Goal: Communication & Community: Answer question/provide support

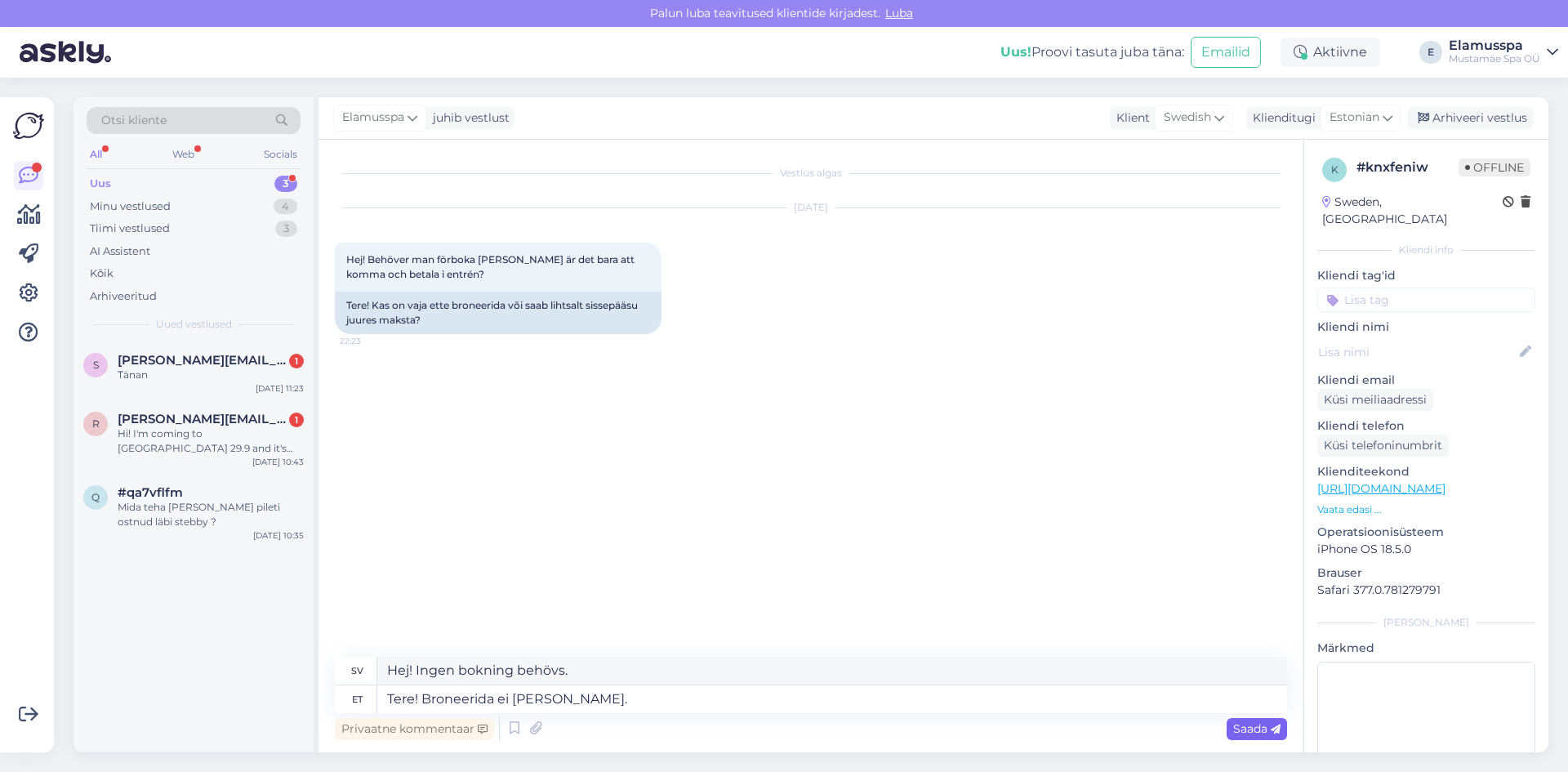
type textarea "Tere! Broneerida ei [PERSON_NAME]."
click at [1244, 736] on div "Saada" at bounding box center [1257, 728] width 61 height 22
click at [1252, 737] on div "Saada" at bounding box center [1257, 728] width 61 height 22
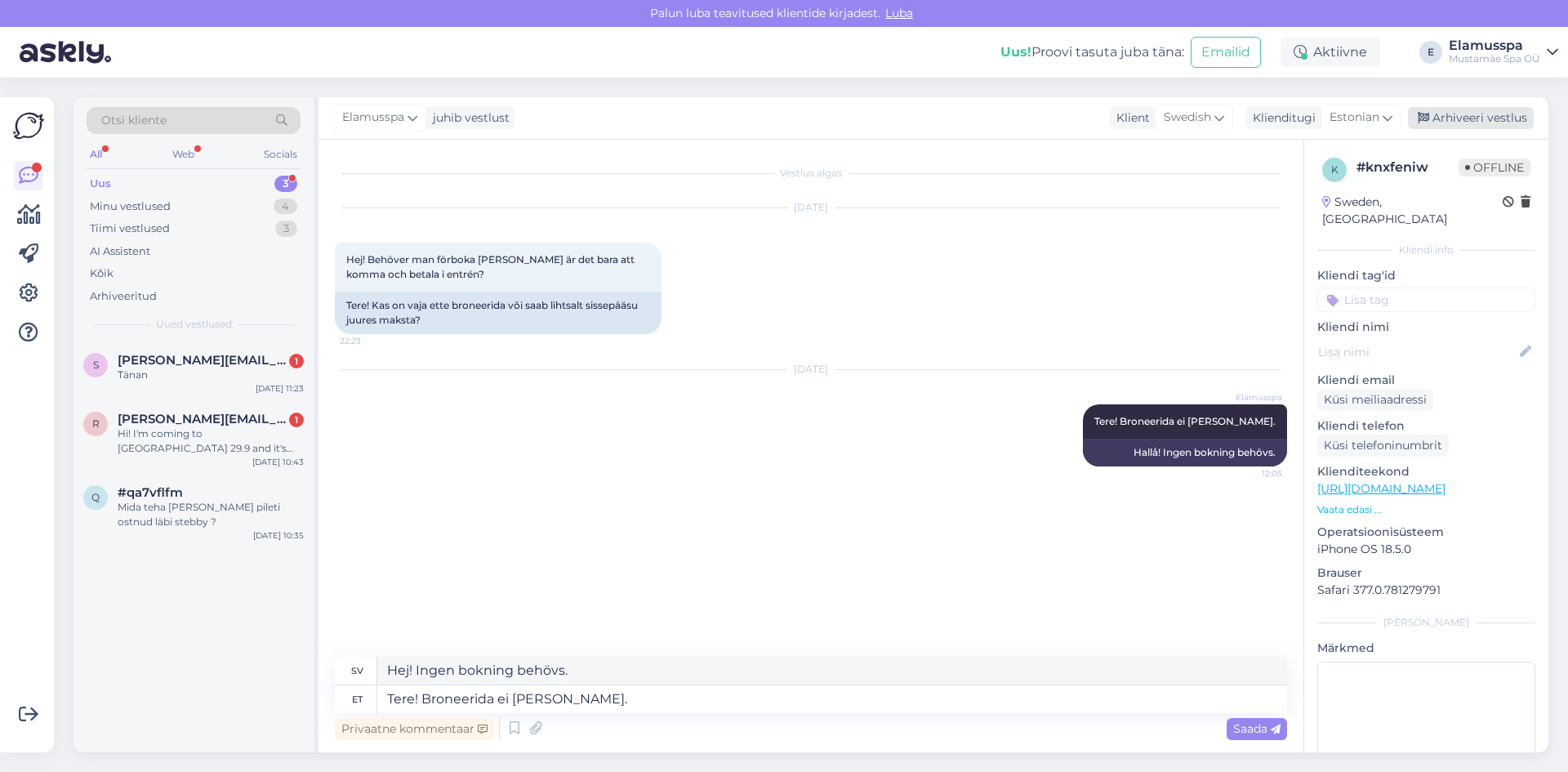
click at [1455, 120] on div "Arhiveeri vestlus" at bounding box center [1470, 118] width 126 height 22
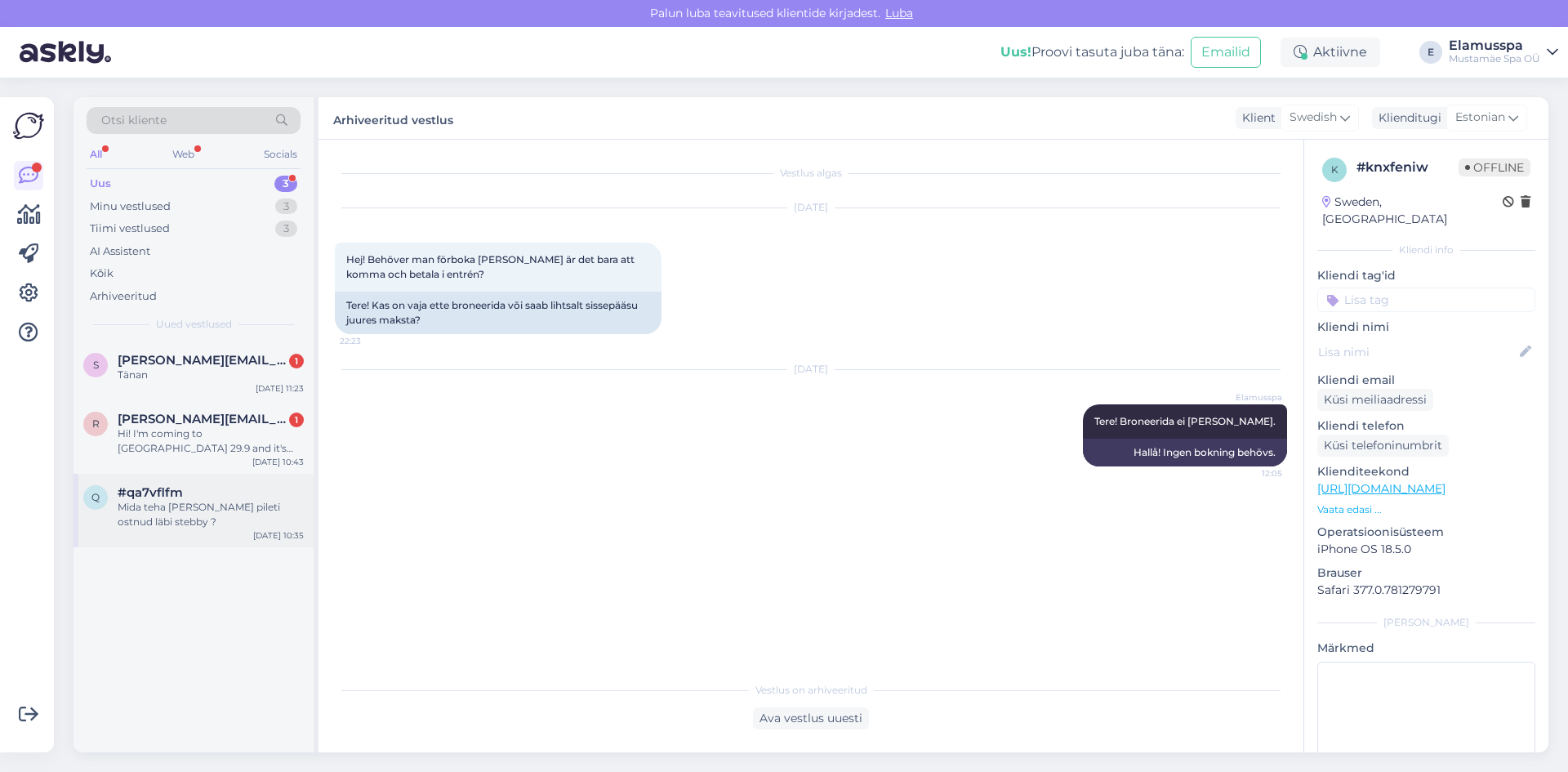
click at [202, 499] on div "#qa7vflfm" at bounding box center [211, 492] width 186 height 15
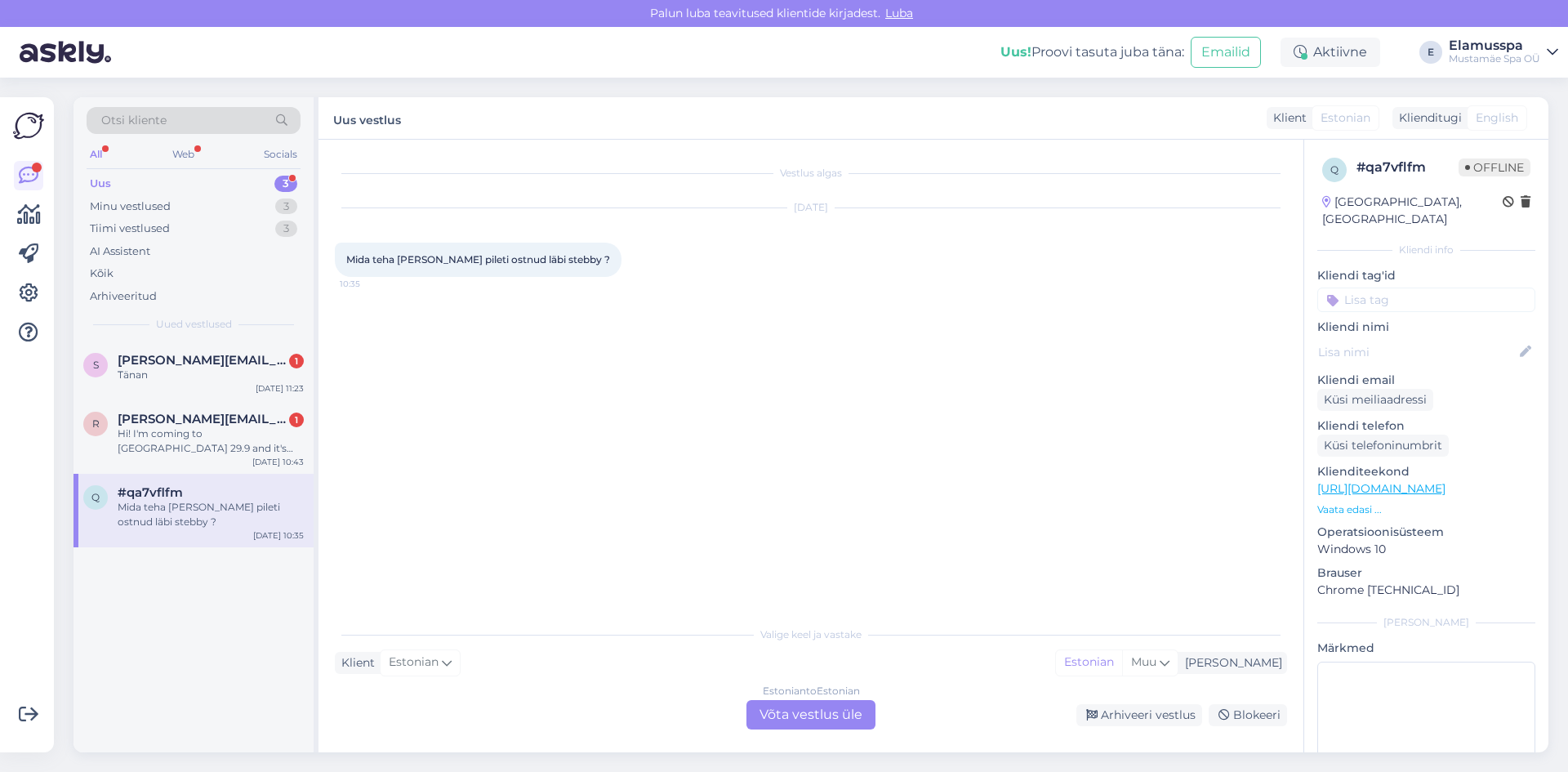
click at [791, 723] on div "Estonian to Estonian Võta vestlus üle" at bounding box center [811, 714] width 129 height 29
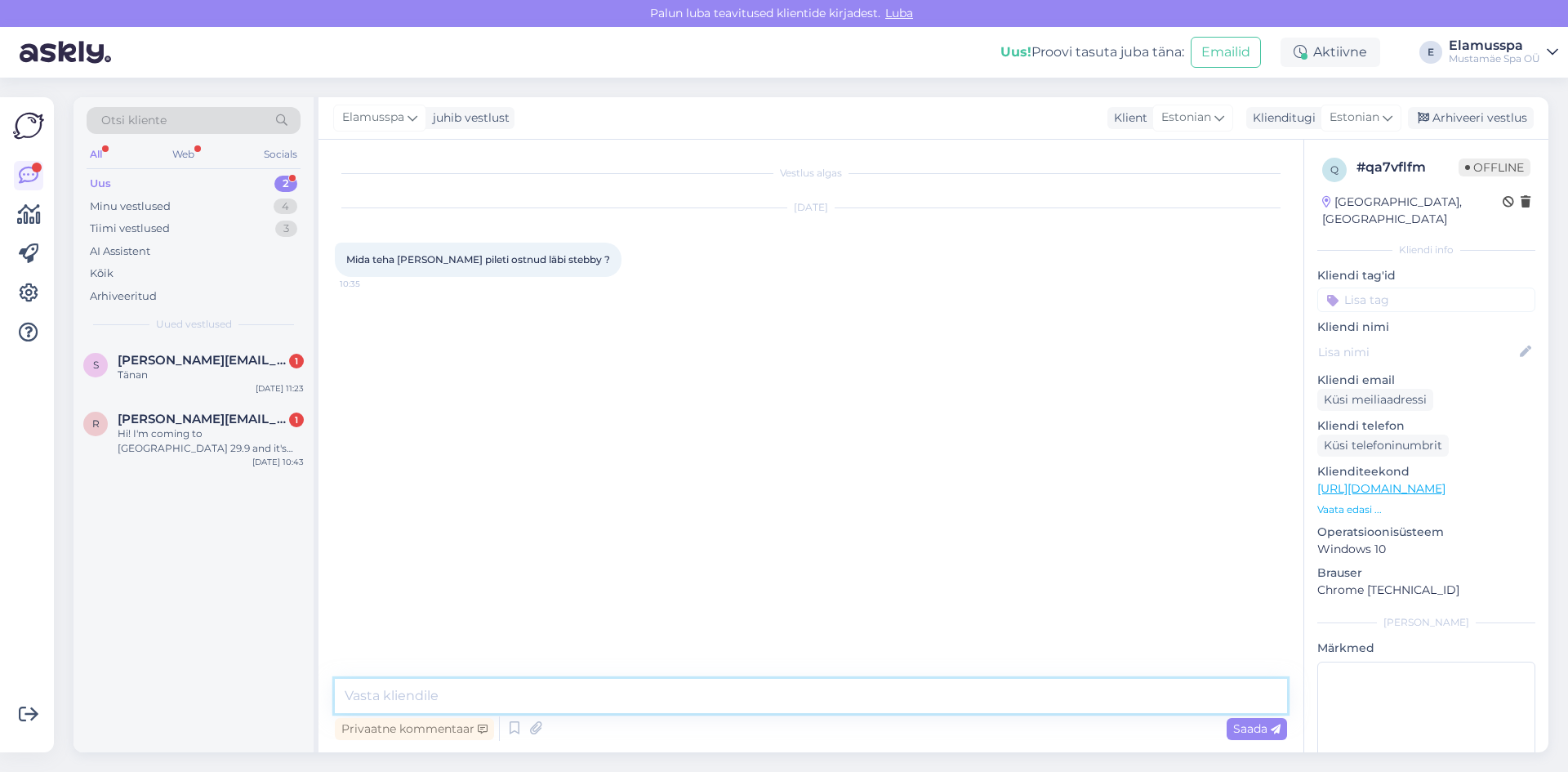
click at [706, 695] on textarea at bounding box center [811, 696] width 952 height 34
type textarea "Tere! Stebby pileteid saab lunastada Elamus Spa vastuvõtus ID-kaardi abil :)"
click at [1235, 727] on span "Saada" at bounding box center [1258, 728] width 47 height 15
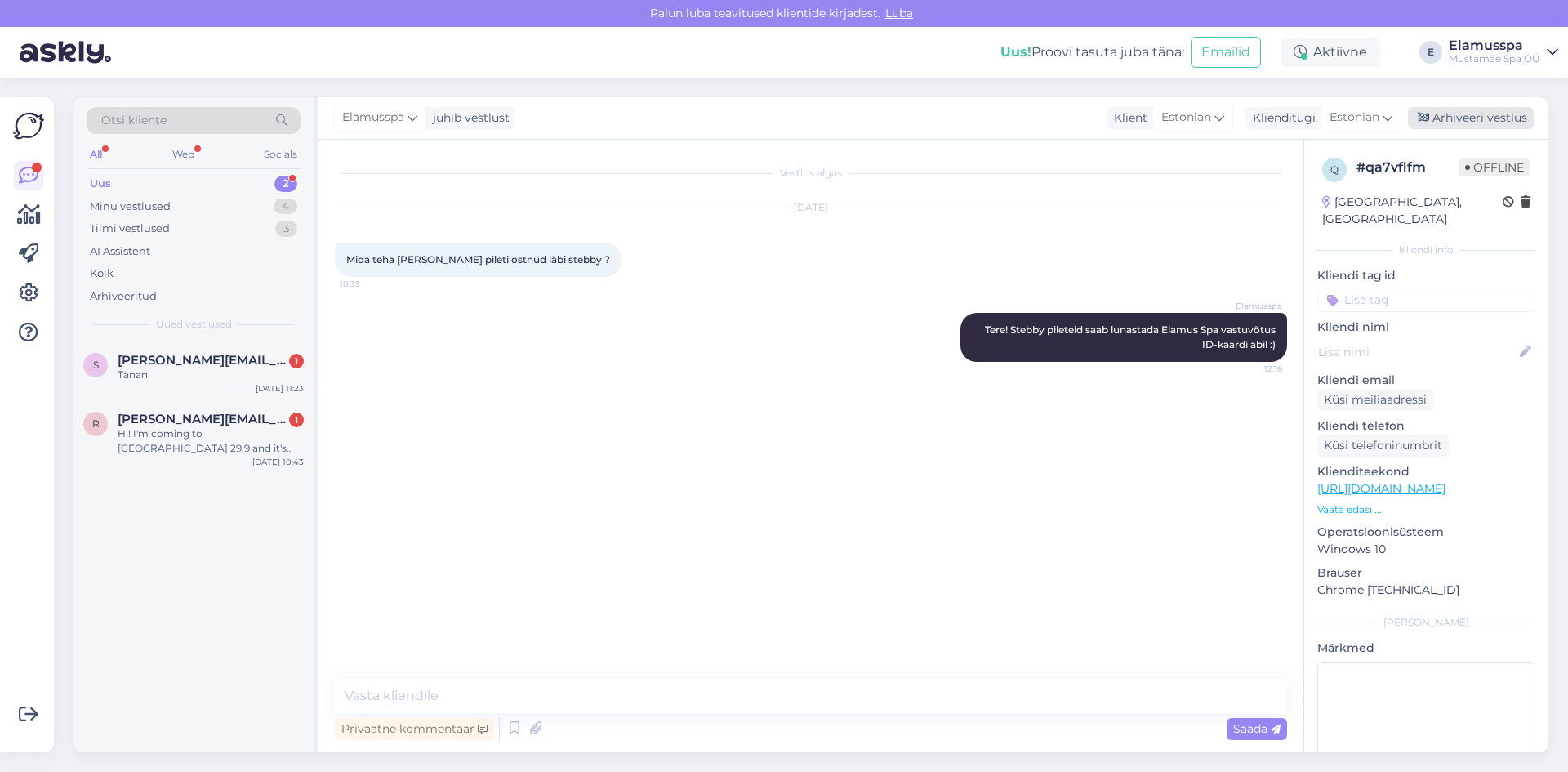
click at [1473, 120] on div "Arhiveeri vestlus" at bounding box center [1470, 118] width 126 height 22
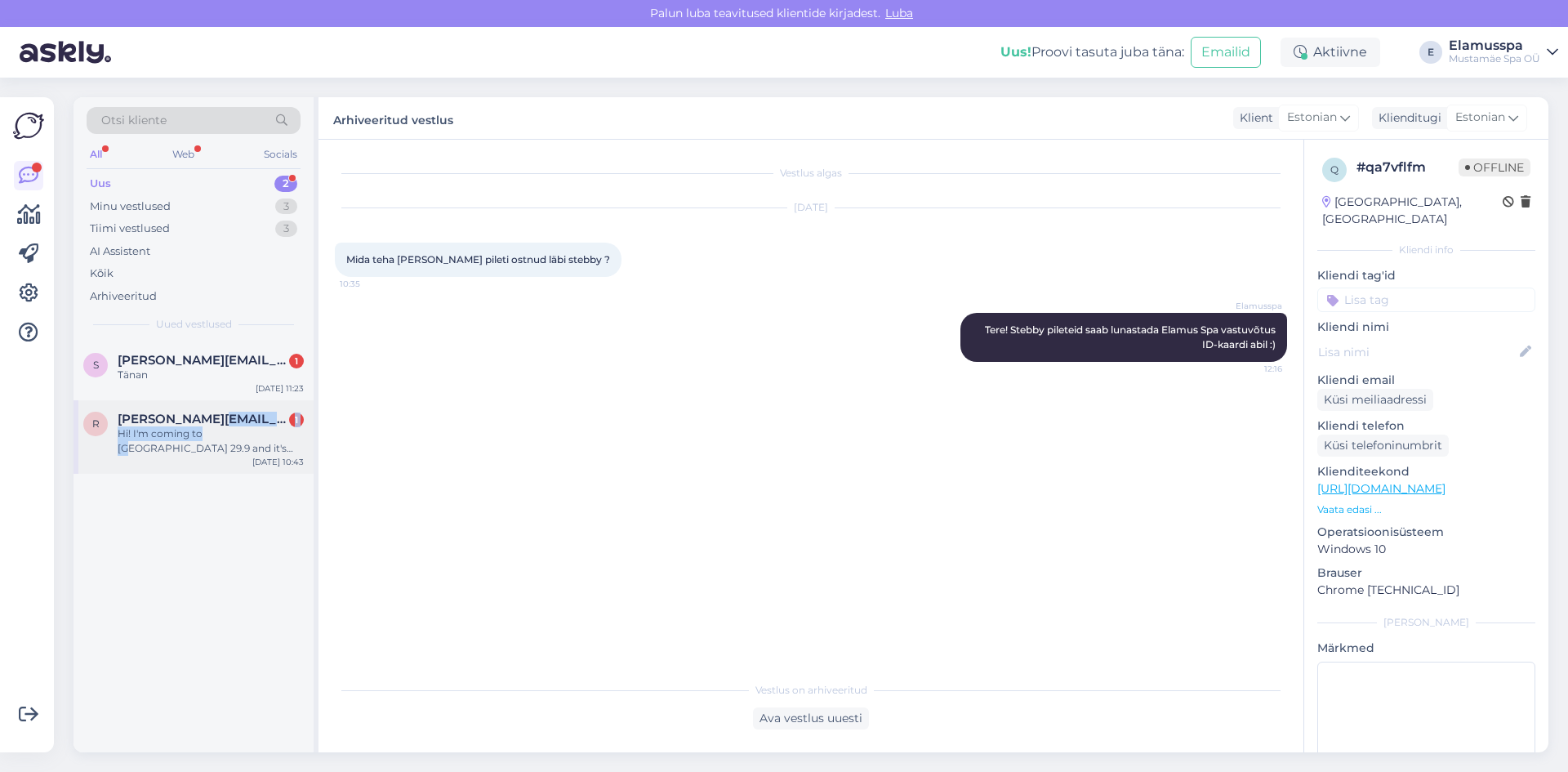
click at [216, 426] on div "[PERSON_NAME][EMAIL_ADDRESS][DOMAIN_NAME] 1 Hi! I'm coming to [GEOGRAPHIC_DATA]…" at bounding box center [211, 433] width 186 height 44
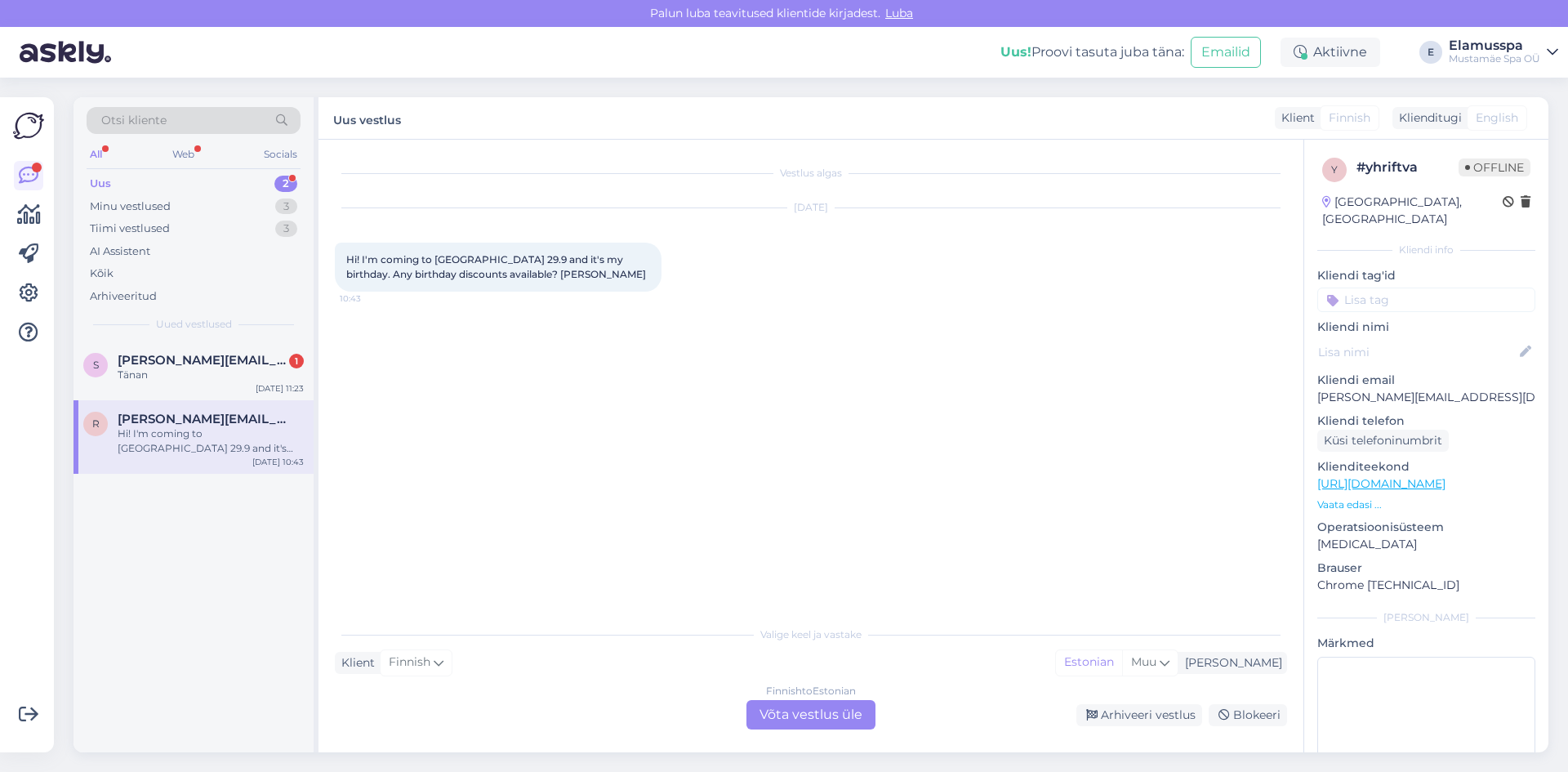
click at [805, 719] on div "Finnish to Estonian Võta vestlus üle" at bounding box center [811, 714] width 129 height 29
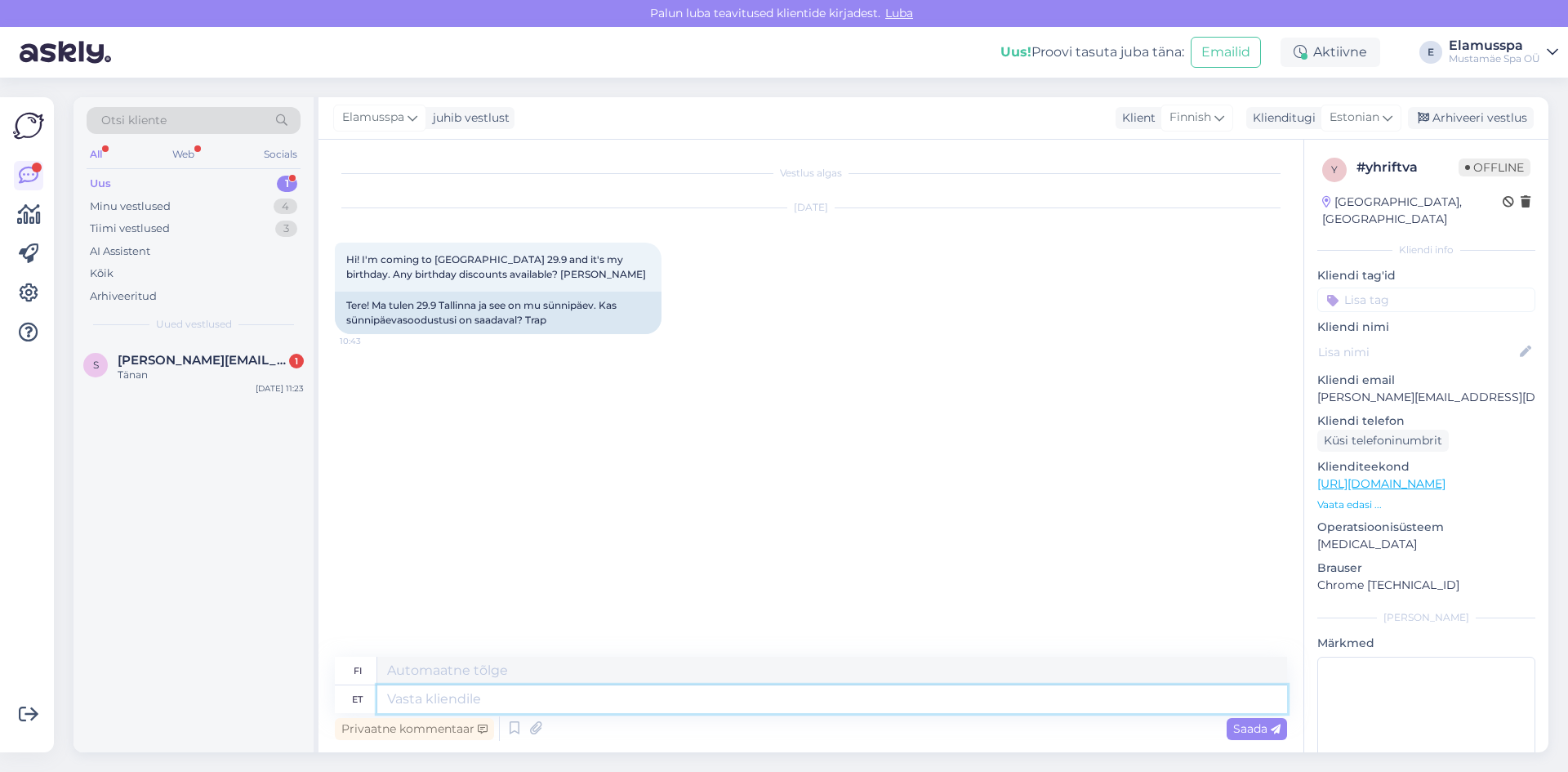
click at [471, 697] on textarea at bounding box center [832, 699] width 910 height 28
click at [428, 690] on textarea at bounding box center [832, 699] width 910 height 28
type textarea "Tere!"
type textarea "Hei!"
type textarea "Tere! Sünnipäeva"
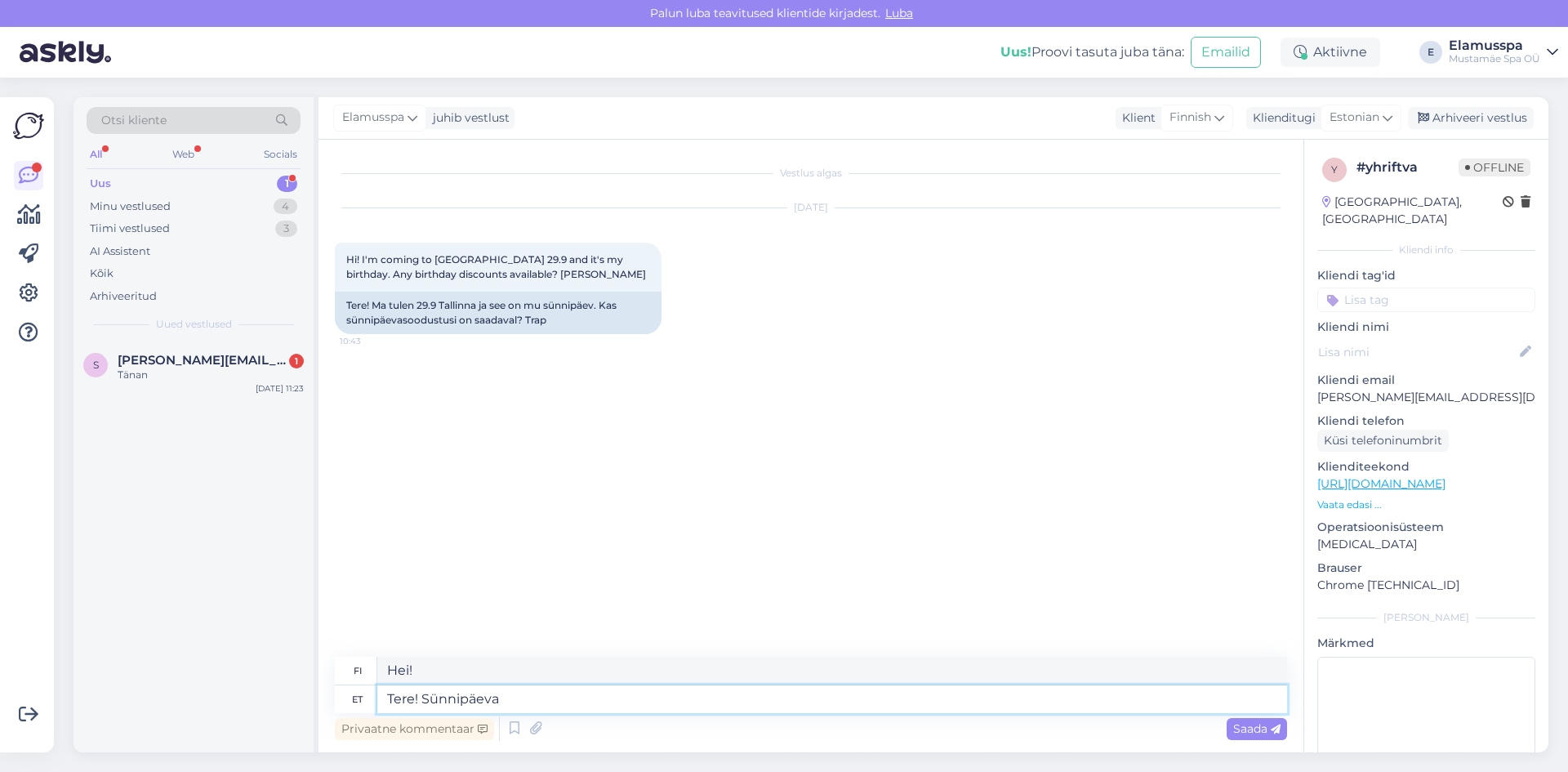
type textarea "Hei! Hyvää syntymäpäivää!"
type textarea "Tere! Sünnipäevalastele o"
type textarea "Hei! Syntymäpäivälapset"
type textarea "Tere! Sünnipäevalastele on"
type textarea "Hei! Syntymäpäivälapsilla on"
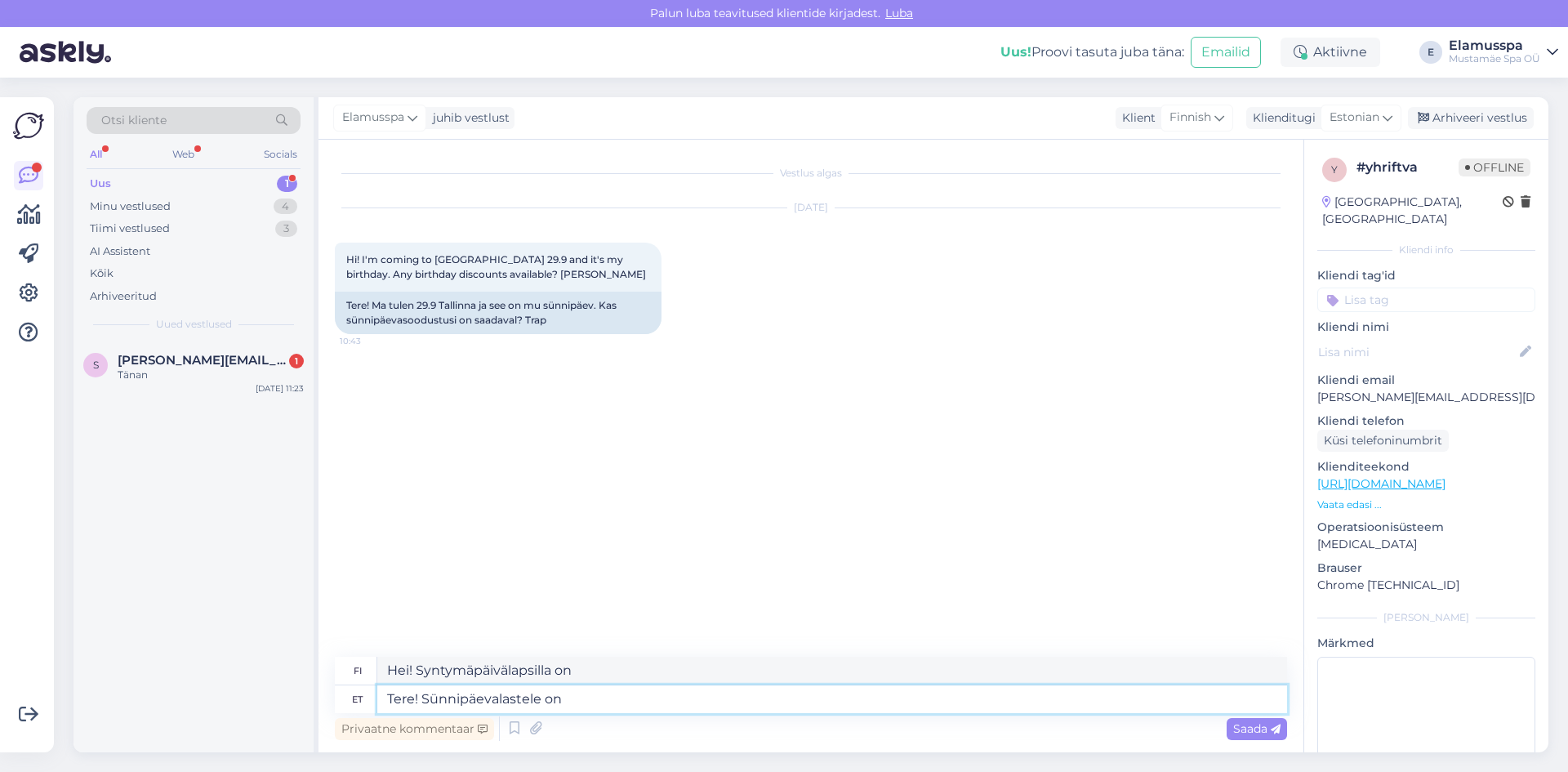
type textarea "Tere! Sünnipäevalastele on 3"
type textarea "Hei! Syntymäpäiväsankari täyttää 3 vuotta"
type textarea "Tere! Sünnipäevalastele on 3 päeva"
type textarea "Hei! Syntymäpäiviin on enää kolme päivää."
type textarea "Tere! Sünnipäevalastele on 3 päeva [PERSON_NAME] p"
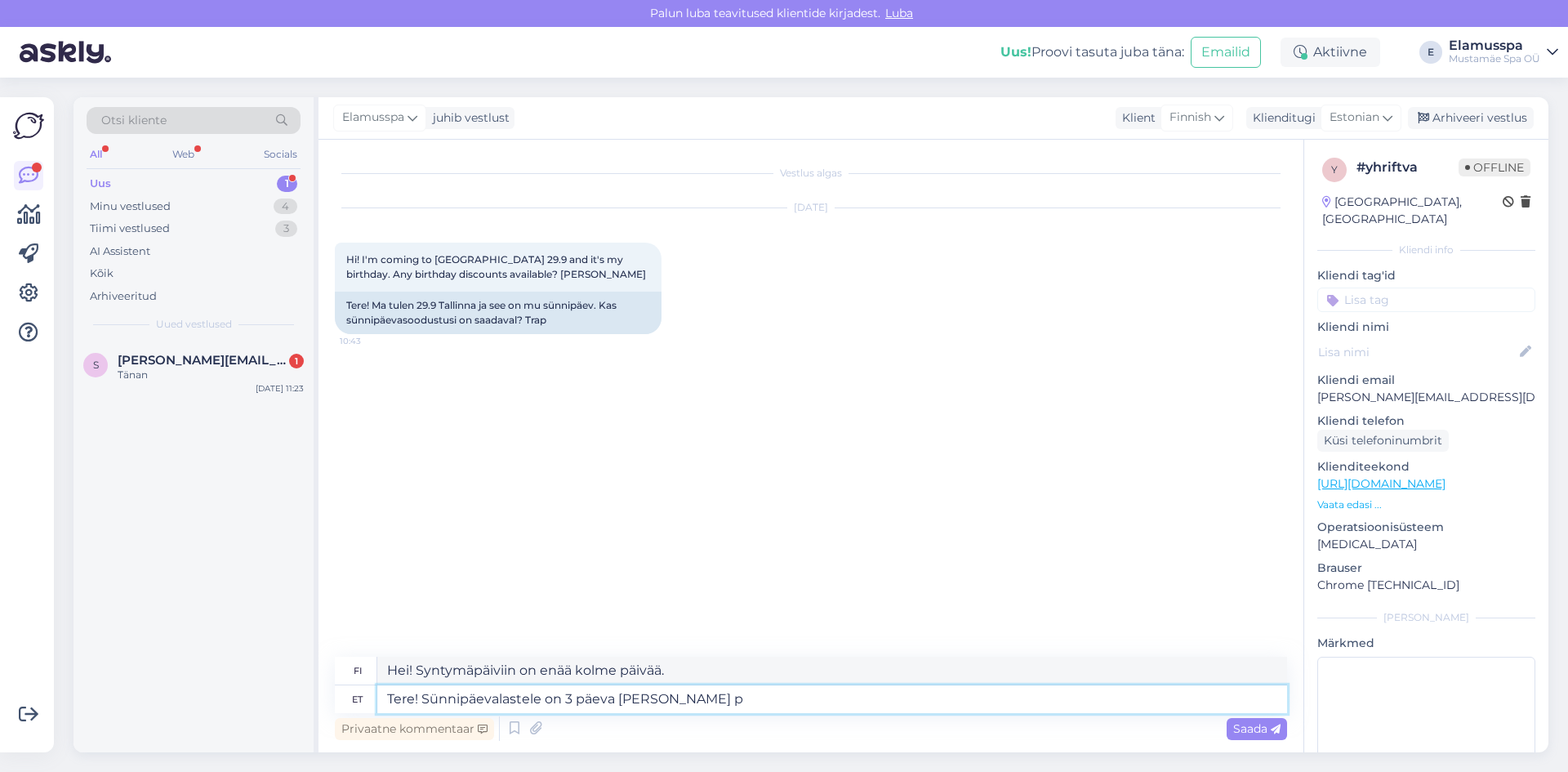
type textarea "Hei! Syntymäpäivät ovat 3 päivää [PERSON_NAME]"
type textarea "Tere! Sünnipäevalastele on 3 päeva enne [PERSON_NAME]"
type textarea "Hei! Syntymäpäivillä on kolme päivää [PERSON_NAME] jälkeen."
type textarea "Tere! Sünnipäevalastele on 3 päeva enne [PERSON_NAME] sünnipäeva"
type textarea "Hei! Syntymäpäivälapsilla on kolme päivää [PERSON_NAME] syntymäpäivää [PERSON_N…"
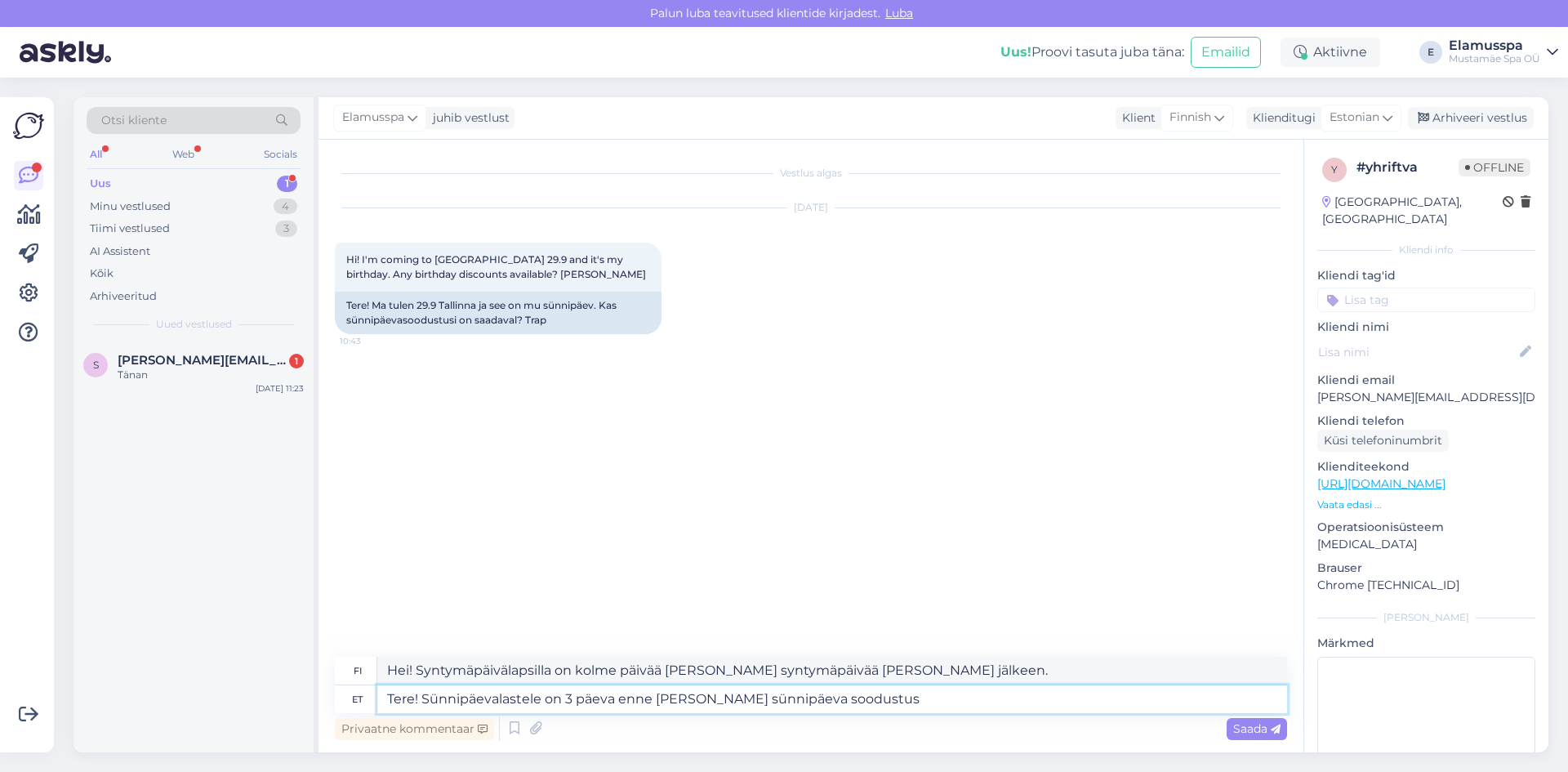
type textarea "Tere! Sünnipäevalastele on 3 päeva enne [PERSON_NAME] sünnipäeva soodustus"
type textarea "Hei! Syntymäpäivälapsilla on alennus 3 päivää [PERSON_NAME] jälkeen syntymäpäiv…"
type textarea "Tere! Sünnipäevalastele on 3 päeva enne [PERSON_NAME] sünnipäeva soodustus 15%"
type textarea "Hei! Syntymäpäivälapset saavat 15 % alennuksen 3 päivää [PERSON_NAME] jälkeen s…"
type textarea "Tere! Sünnipäevalastele on 3 päeva enne [PERSON_NAME] sünnipäeva soodustus 15% t"
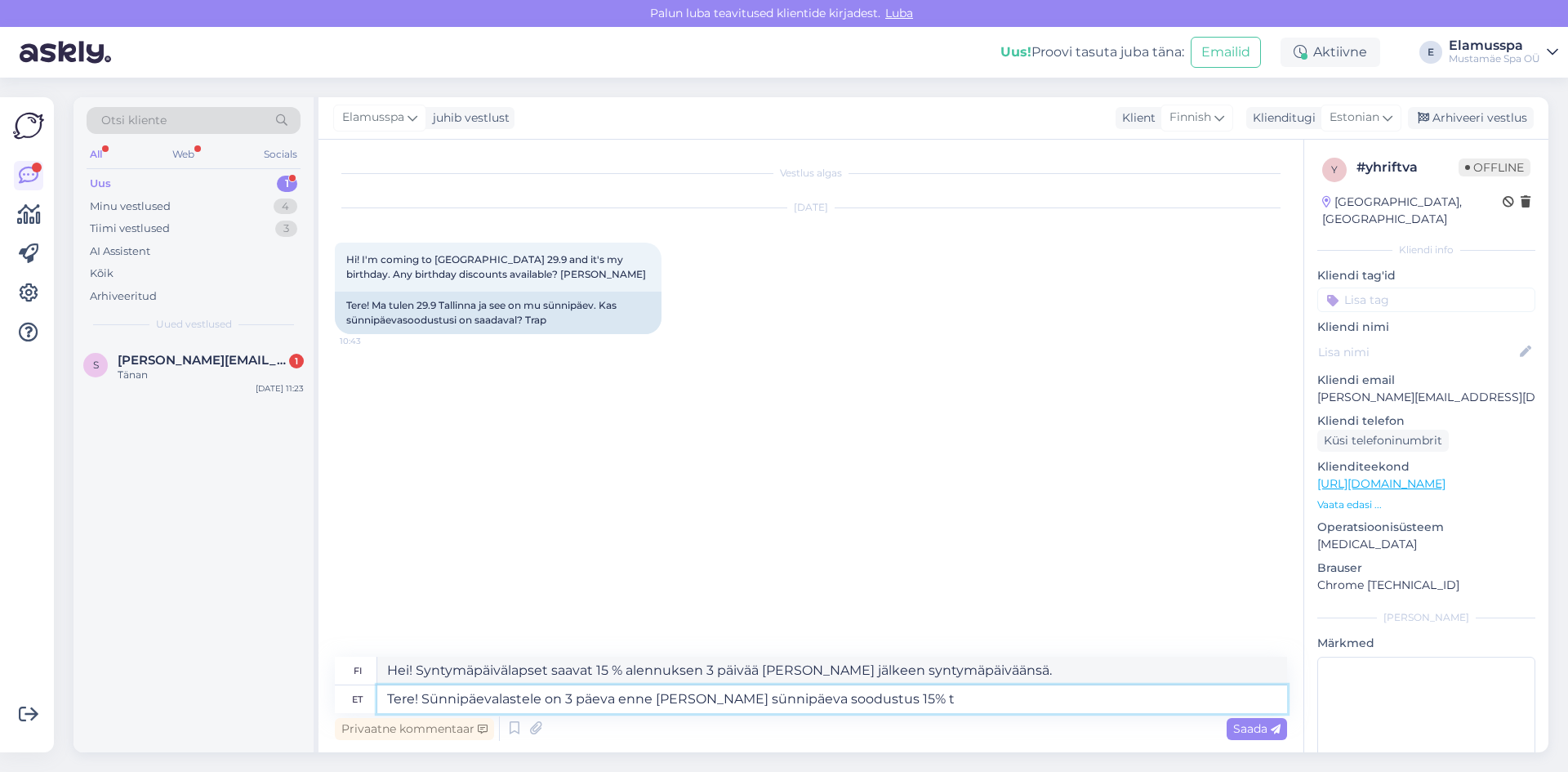
type textarea "Hei! Syntymäpäivälapsilla on 15 % alennus 3 päivää [PERSON_NAME] jälkeen syntym…"
type textarea "Tere! Sünnipäevalastele on 3 päeva enne [PERSON_NAME] sünnipäeva soodustus 15% …"
type textarea "Hei! Syntymäpäivälapset saavat 15 % alennuksen täysistä lipuista kolme päivää […"
type textarea "Tere! Sünnipäevalastele on 3 päeva enne [PERSON_NAME] sünnipäeva soodustus 15% …"
type textarea "Hei! Syntymäpäivälapset saavat 15 % alennuksen täysistä lipuista kolme päivää […"
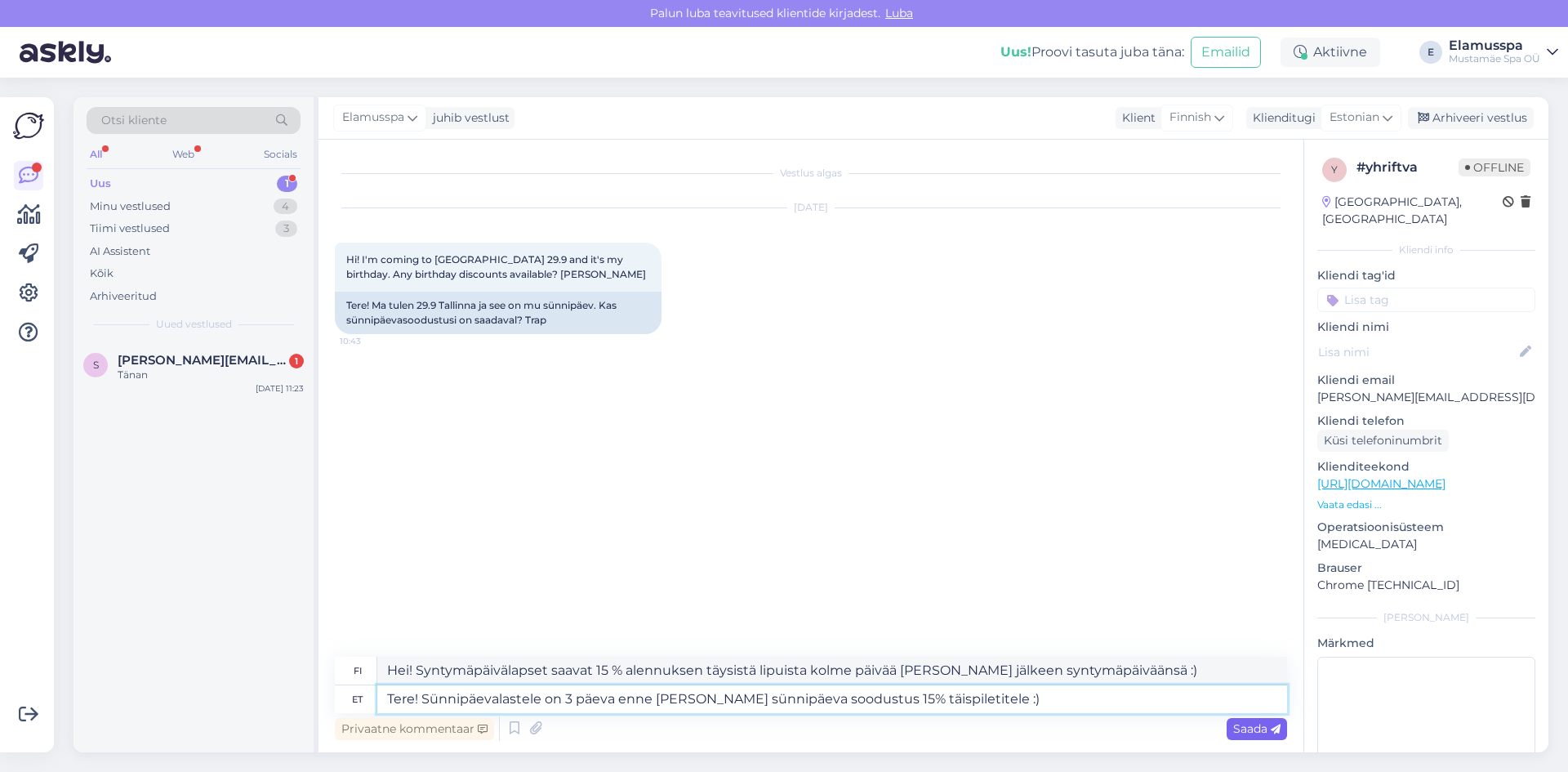
type textarea "Tere! Sünnipäevalastele on 3 päeva enne [PERSON_NAME] sünnipäeva soodustus 15% …"
click at [1253, 730] on span "Saada" at bounding box center [1258, 728] width 47 height 15
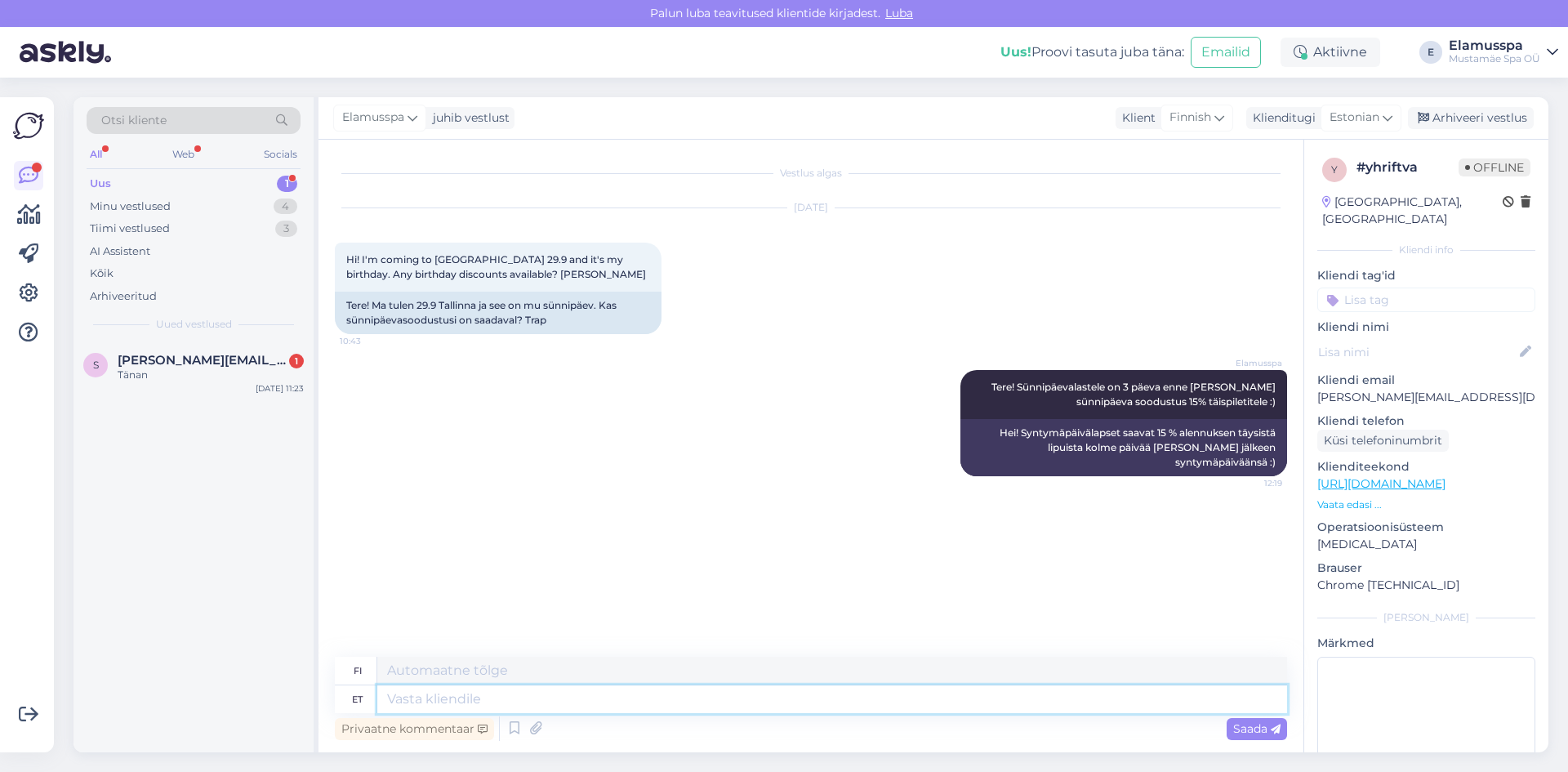
click at [580, 701] on textarea at bounding box center [832, 699] width 910 height 28
type textarea "Võtke"
type textarea "Ota"
type textarea "Võtke kindlasti"
type textarea "Muista ottaa"
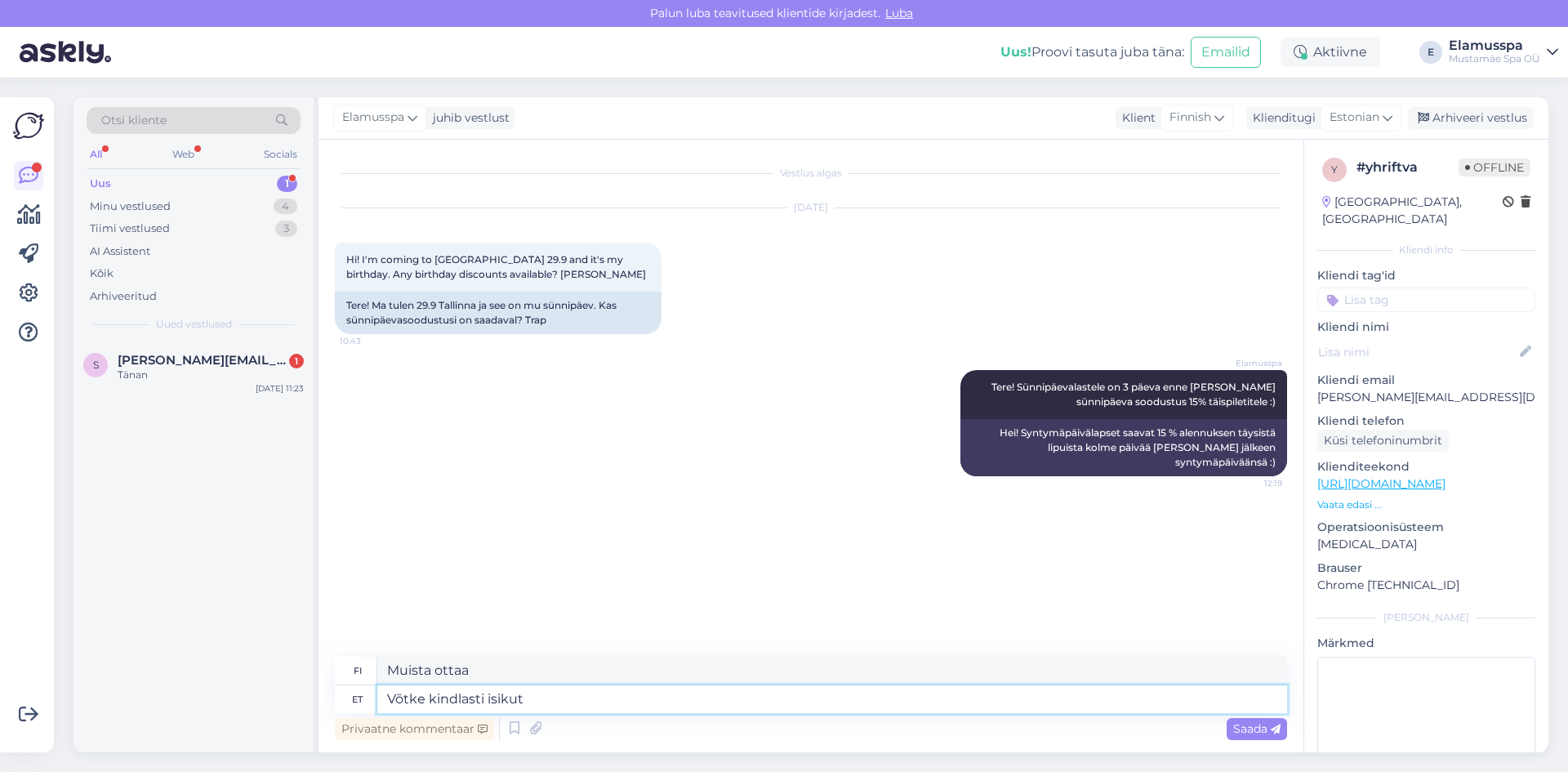
type textarea "Võtke kindlasti isikut t"
type textarea "Muista ottaa henkilö mukaan"
type textarea "Võtke kindlasti isikut tõendav"
type textarea "Muista ottaa henkilöllisyystodistus mukaasi."
type textarea "Võtke kindlasti isikut tõendav dokument [PERSON_NAME]."
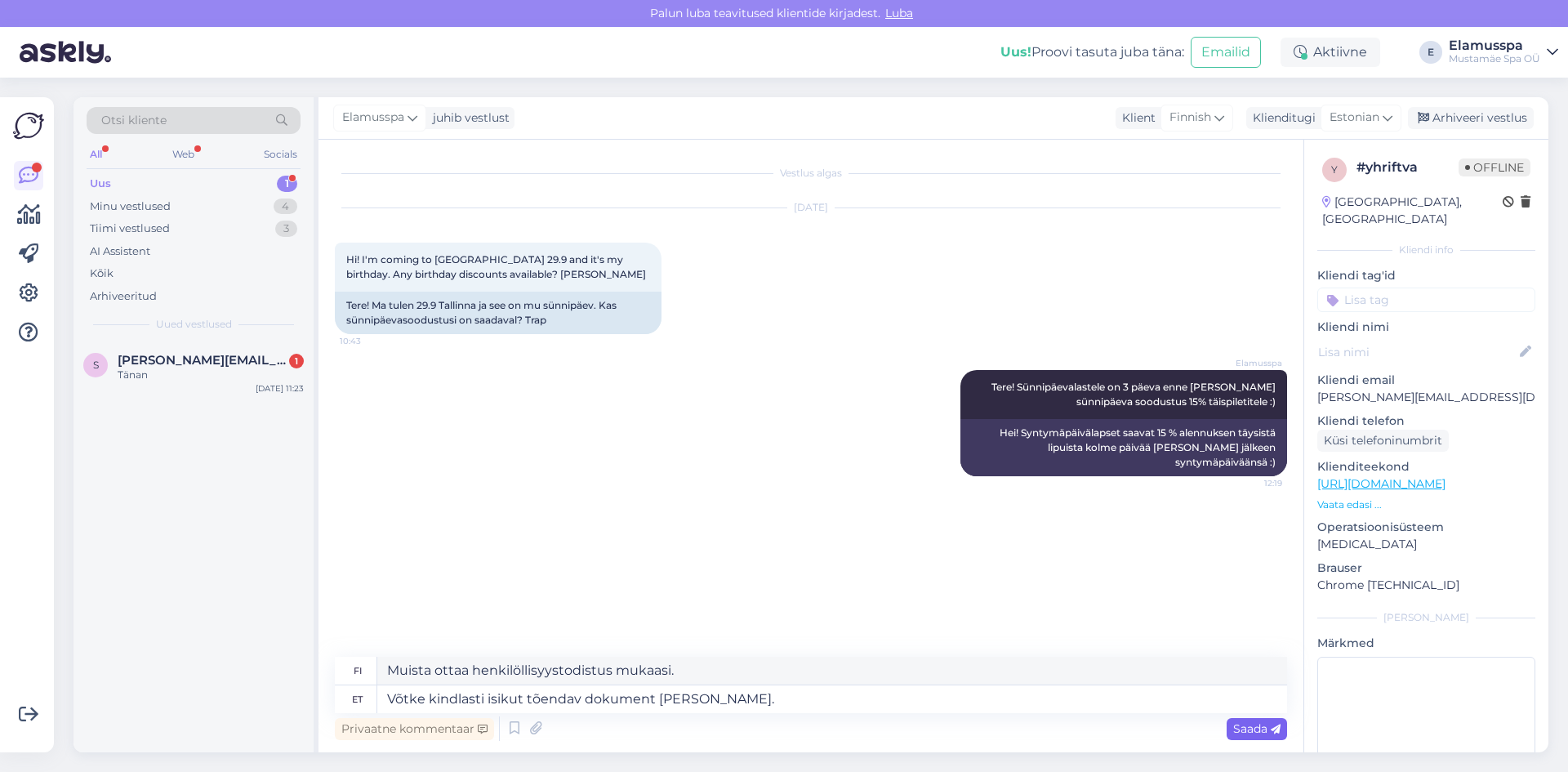
click at [1262, 725] on span "Saada" at bounding box center [1258, 728] width 47 height 15
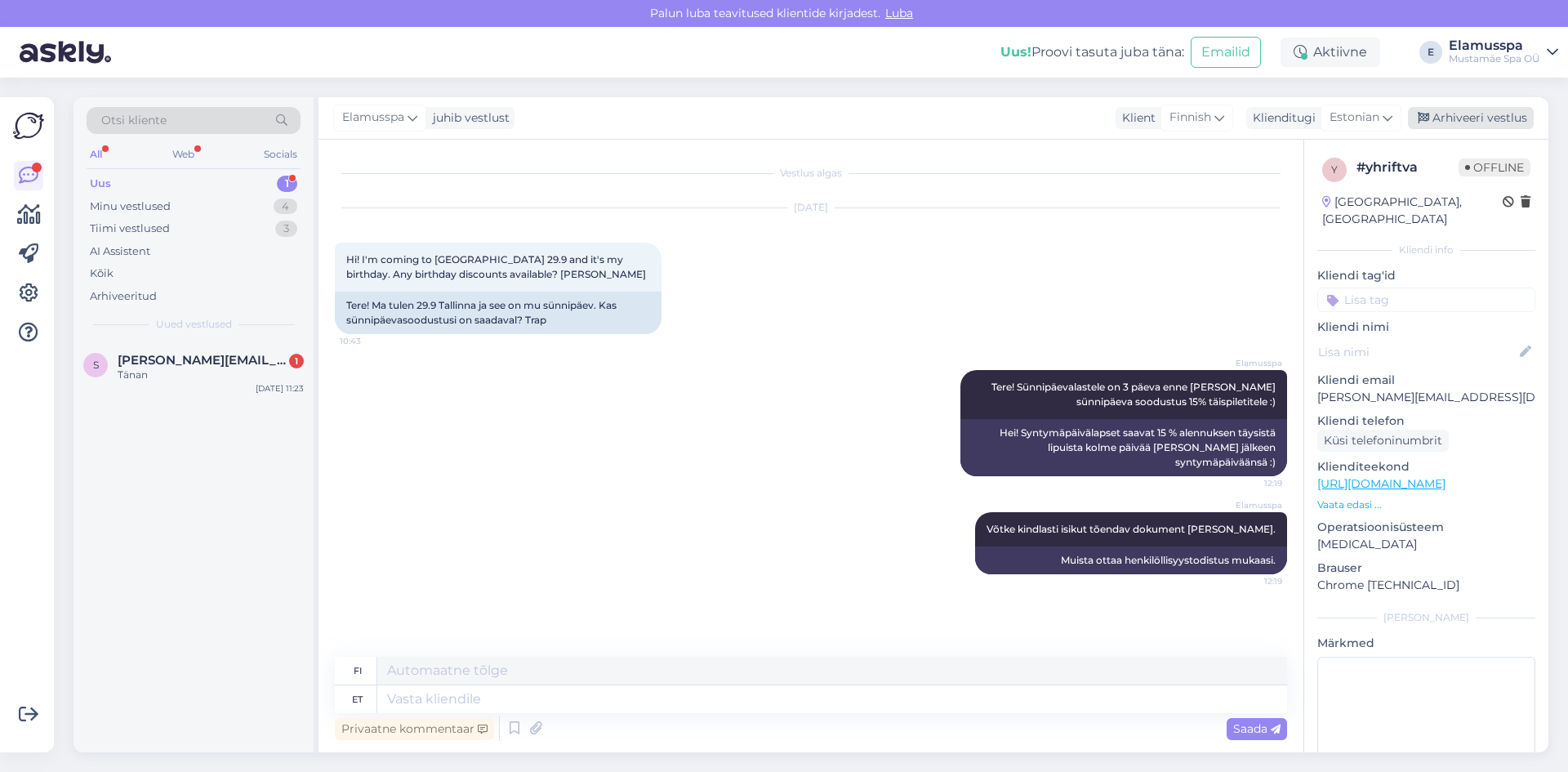
click at [1455, 127] on div "Arhiveeri vestlus" at bounding box center [1470, 118] width 126 height 22
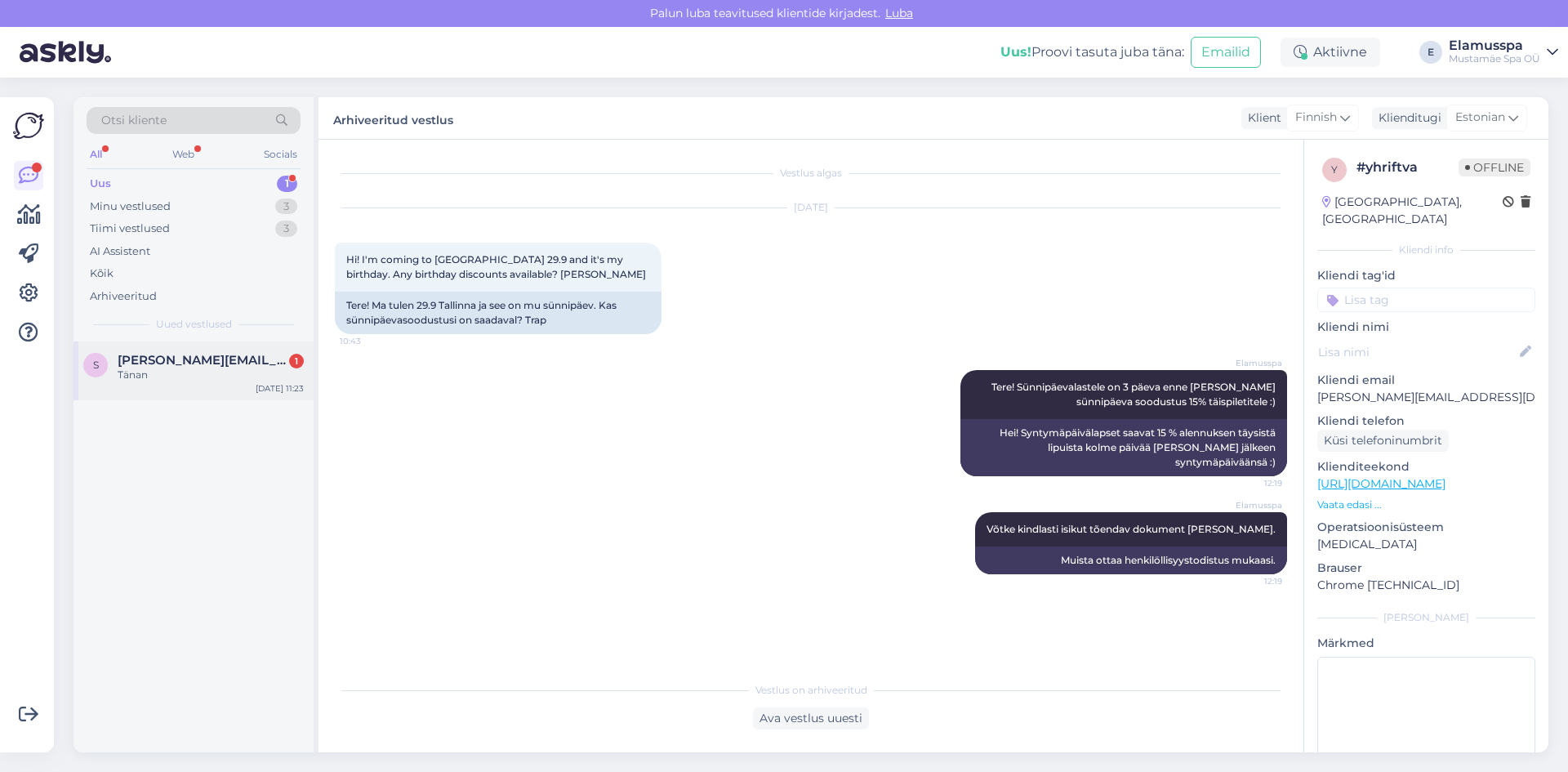
click at [140, 366] on span "[PERSON_NAME][EMAIL_ADDRESS][DOMAIN_NAME]" at bounding box center [202, 360] width 170 height 15
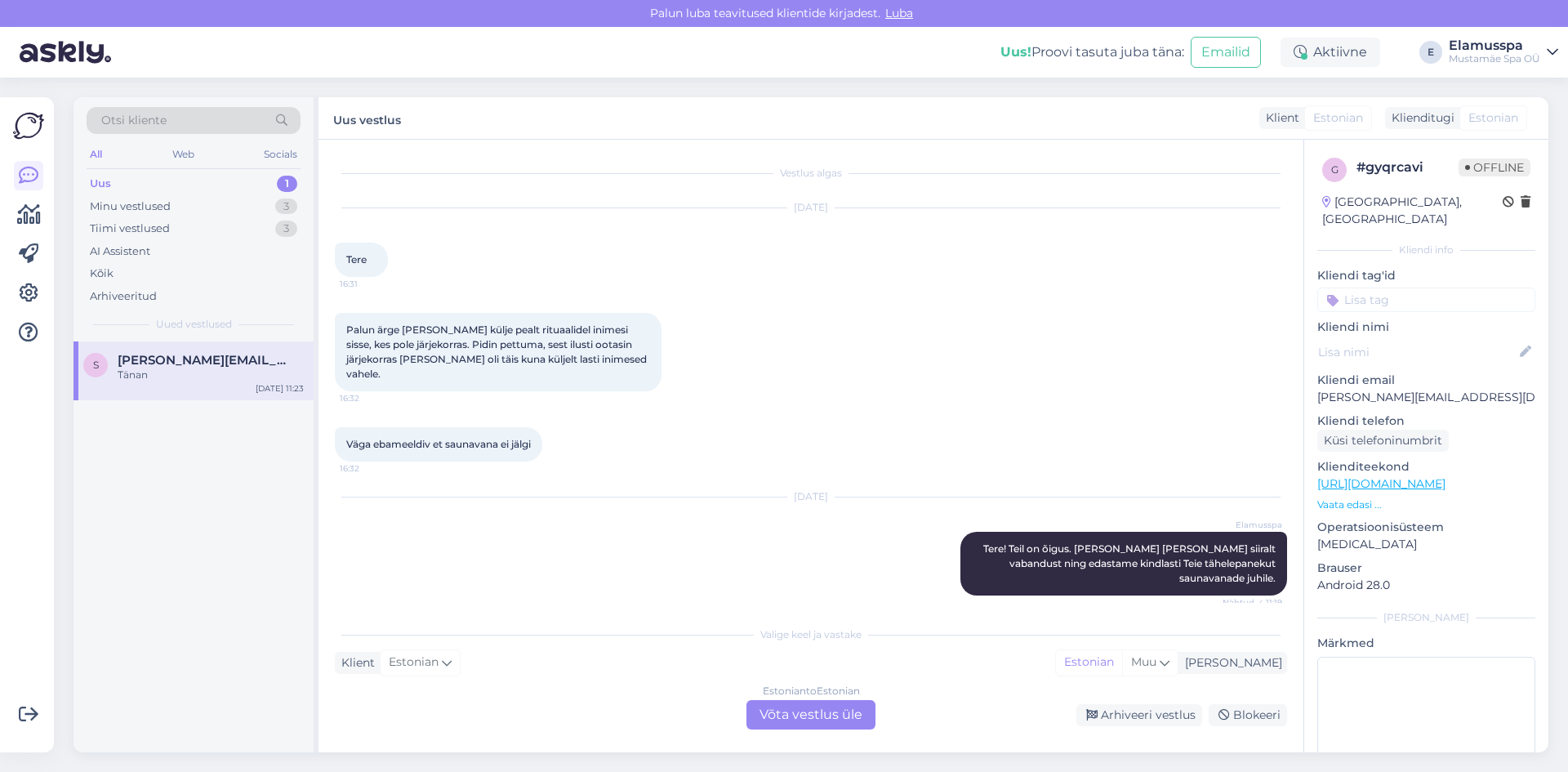
scroll to position [52, 0]
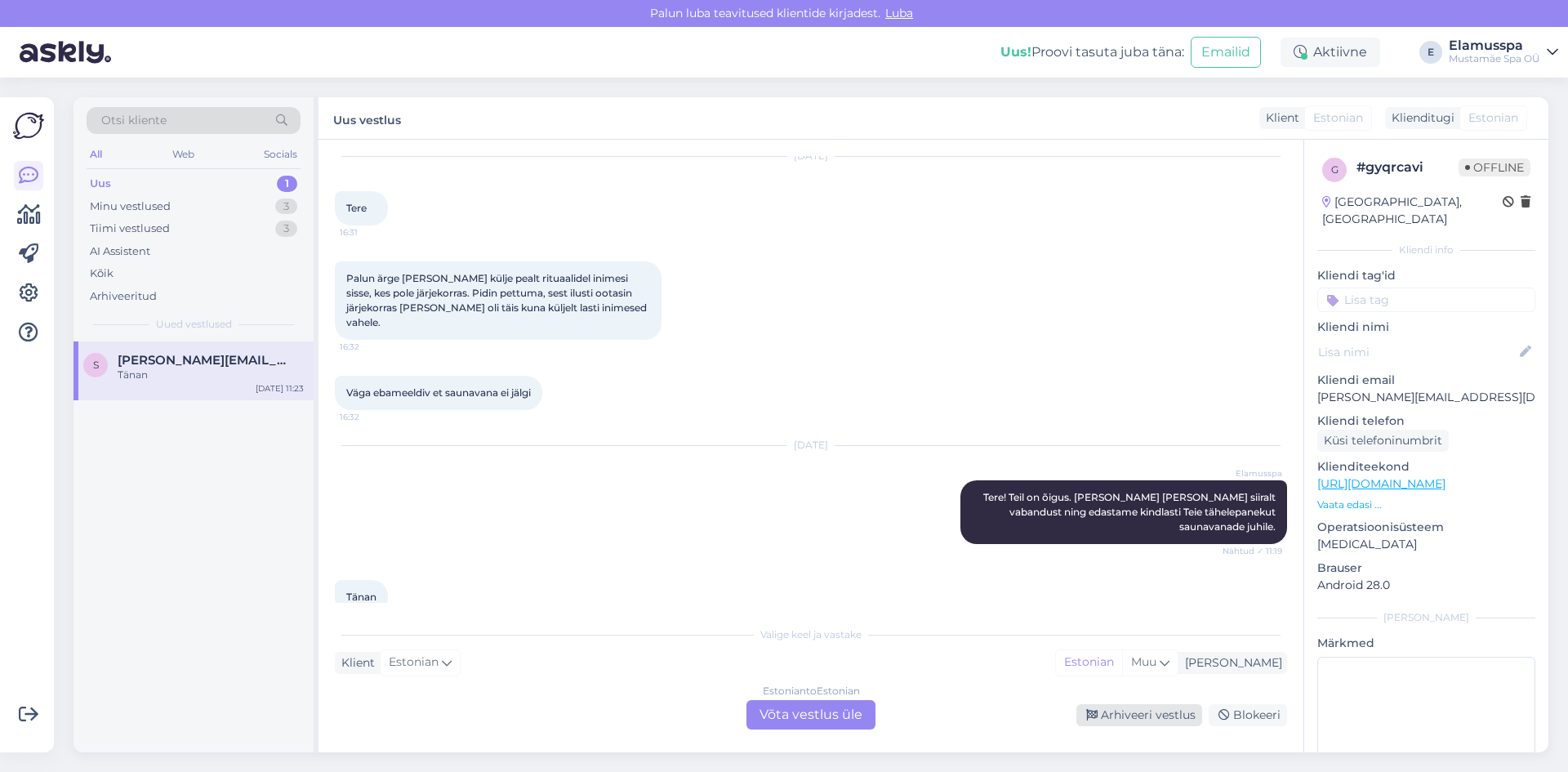
click at [1117, 713] on div "Arhiveeri vestlus" at bounding box center [1139, 715] width 126 height 22
